Goal: Task Accomplishment & Management: Complete application form

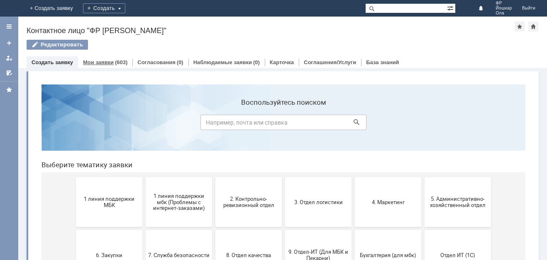
click at [100, 60] on link "Мои заявки" at bounding box center [98, 62] width 31 height 6
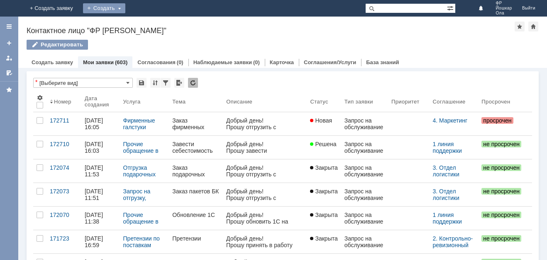
click at [125, 5] on div "Создать" at bounding box center [104, 8] width 42 height 10
click at [148, 21] on link "Заявка" at bounding box center [116, 25] width 63 height 10
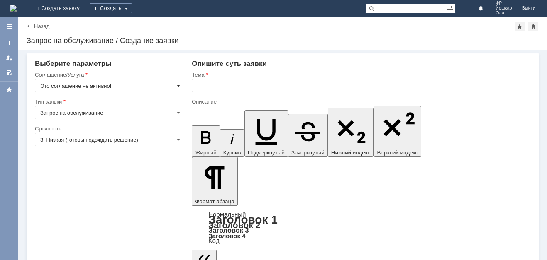
click at [177, 84] on span at bounding box center [178, 86] width 3 height 7
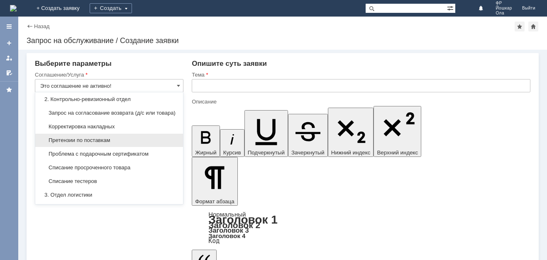
click at [102, 144] on span "Претензии по поставкам" at bounding box center [109, 140] width 138 height 7
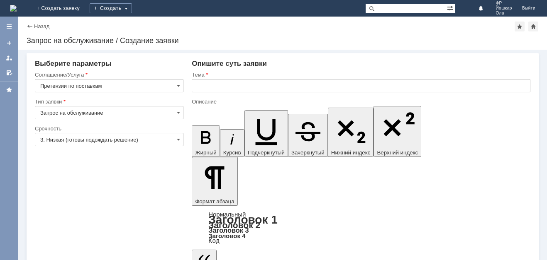
type input "Претензии по поставкам"
click at [176, 139] on input "3. Низкая (готовы подождать решение)" at bounding box center [109, 139] width 148 height 13
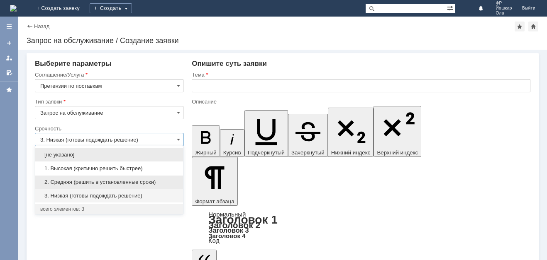
click at [84, 182] on span "2. Средняя (решить в установленные сроки)" at bounding box center [109, 182] width 138 height 7
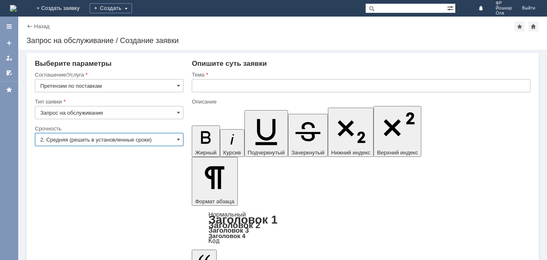
type input "2. Средняя (решить в установленные сроки)"
click at [210, 90] on input "text" at bounding box center [361, 85] width 338 height 13
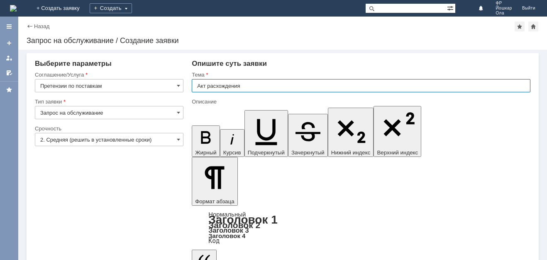
type input "Акт расхождения"
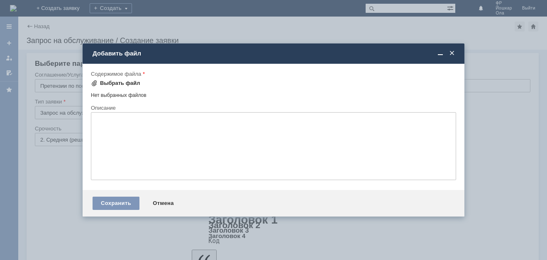
click at [110, 81] on div "Выбрать файл" at bounding box center [120, 83] width 40 height 7
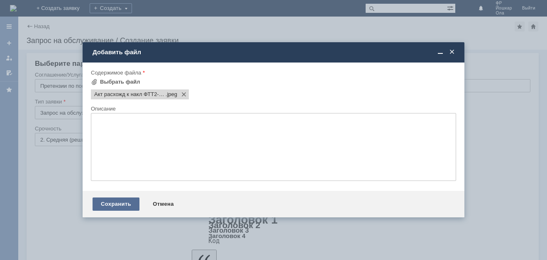
click at [121, 203] on div "Сохранить" at bounding box center [115, 204] width 47 height 13
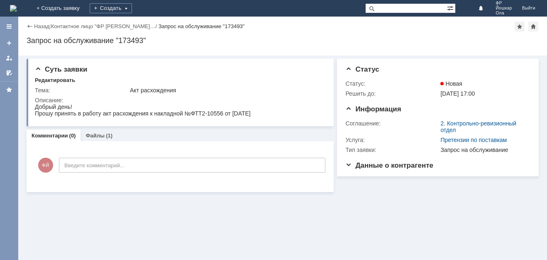
click at [17, 12] on img at bounding box center [13, 8] width 7 height 7
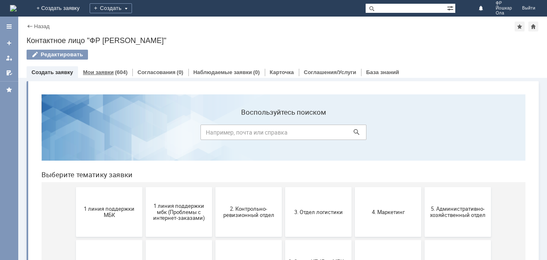
click at [104, 74] on link "Мои заявки" at bounding box center [98, 72] width 31 height 6
